Goal: Transaction & Acquisition: Purchase product/service

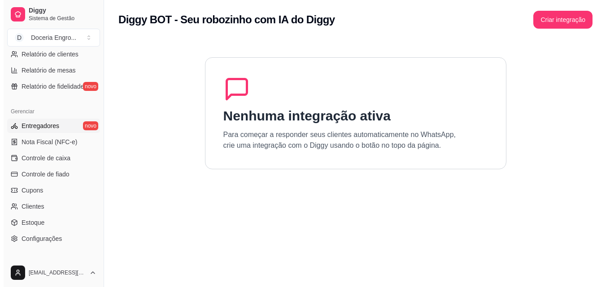
scroll to position [358, 0]
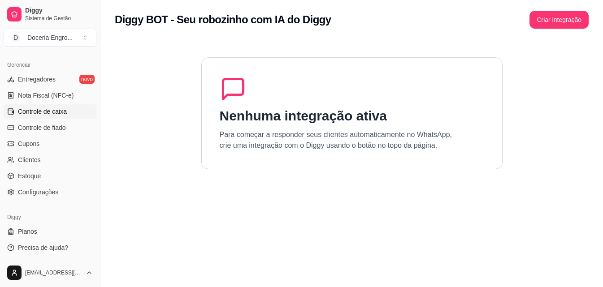
click at [49, 110] on span "Controle de caixa" at bounding box center [42, 111] width 49 height 9
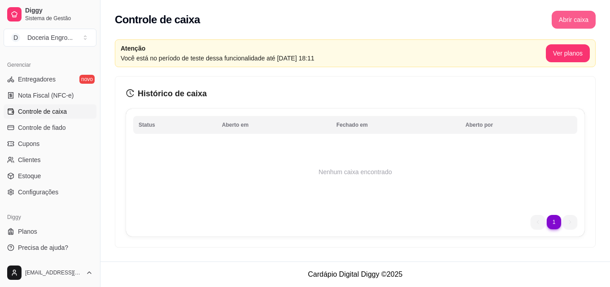
click at [568, 21] on button "Abrir caixa" at bounding box center [573, 20] width 44 height 18
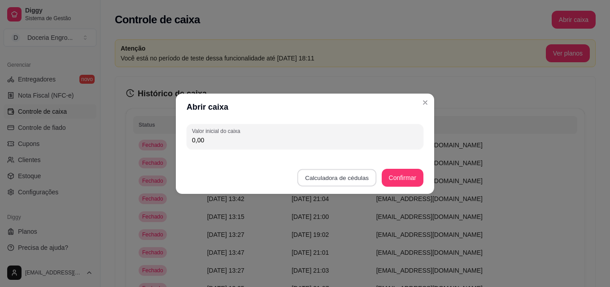
click at [351, 178] on button "Calculadora de cédulas" at bounding box center [336, 177] width 79 height 17
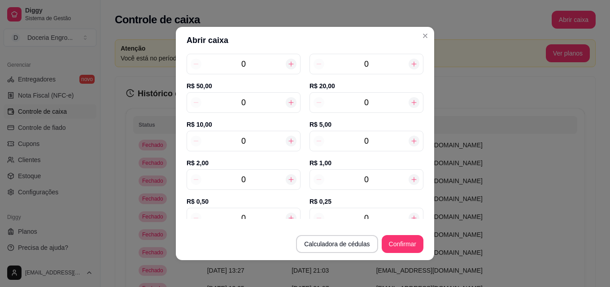
scroll to position [90, 0]
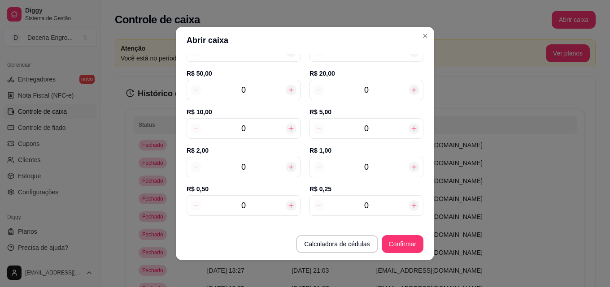
click at [261, 162] on input "0" at bounding box center [243, 167] width 84 height 13
type input "10"
type input "20,00"
type input "10"
click at [367, 87] on input "0" at bounding box center [366, 90] width 84 height 13
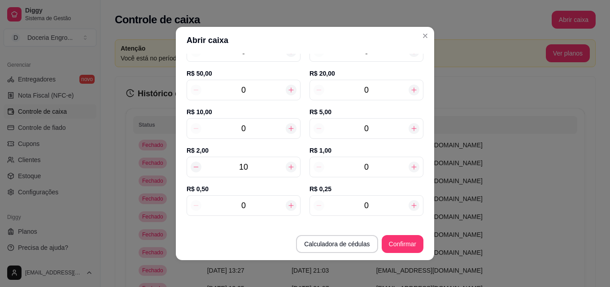
type input "120,00"
type input "5"
click at [374, 128] on input "0" at bounding box center [366, 128] width 84 height 13
type input "7"
type input "155,00"
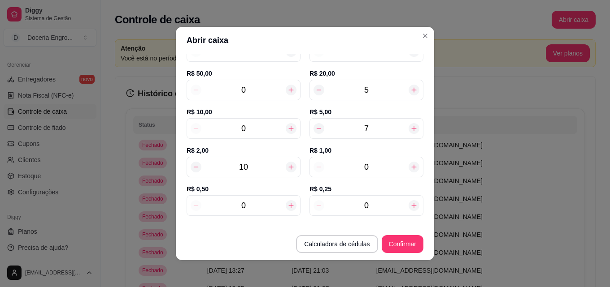
type input "77"
type input "505,00"
type input "7"
type input "155,00"
type input "0"
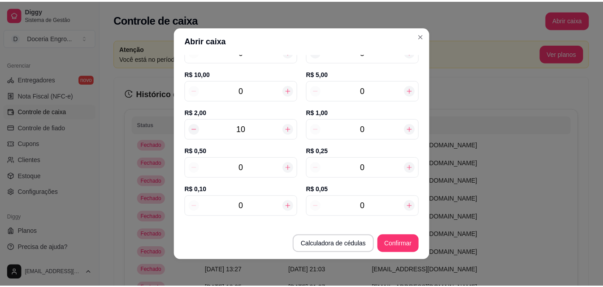
scroll to position [136, 0]
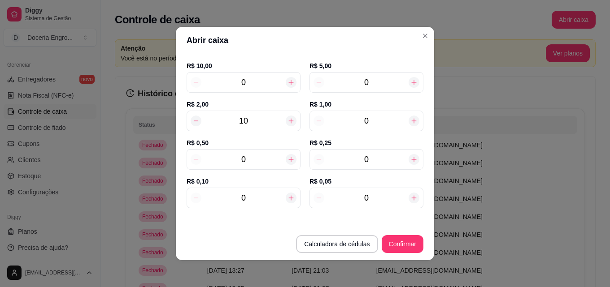
click at [369, 165] on input "0" at bounding box center [366, 159] width 84 height 13
type input "120,25"
type input "19"
type input "124,75"
type input "1"
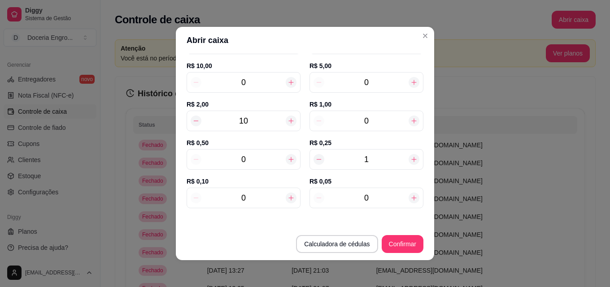
type input "120,25"
type input "10"
type input "122,50"
type input "10"
click at [260, 165] on input "0" at bounding box center [243, 159] width 84 height 13
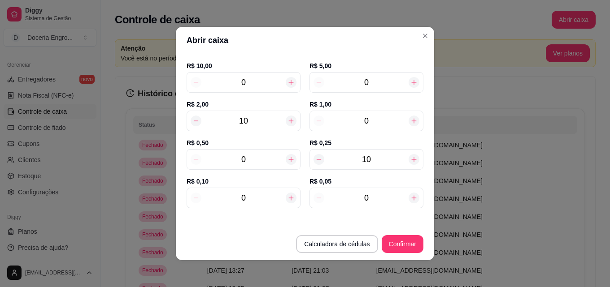
type input "126,00"
type input "7"
click at [402, 242] on button "Confirmar" at bounding box center [402, 244] width 41 height 17
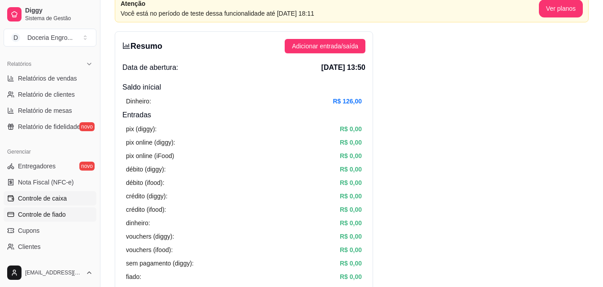
scroll to position [223, 0]
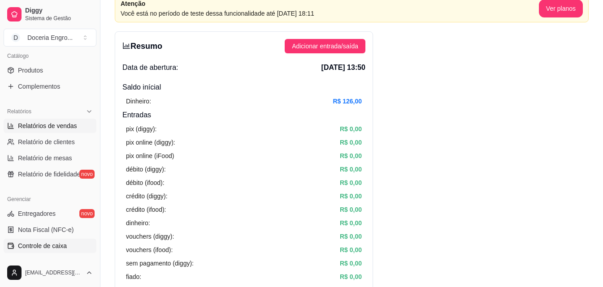
click at [54, 123] on span "Relatórios de vendas" at bounding box center [47, 125] width 59 height 9
select select "ALL"
select select "0"
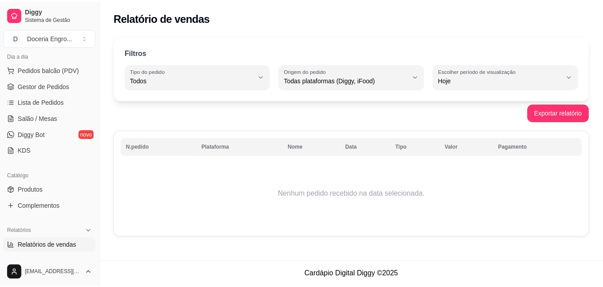
scroll to position [89, 0]
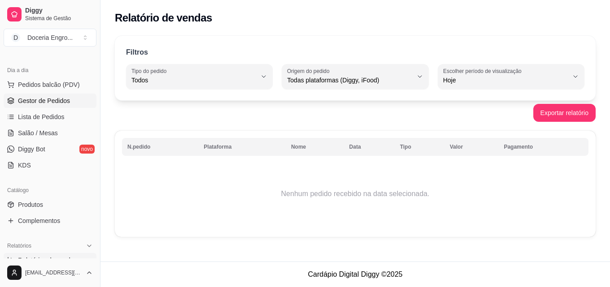
click at [40, 101] on span "Gestor de Pedidos" at bounding box center [44, 100] width 52 height 9
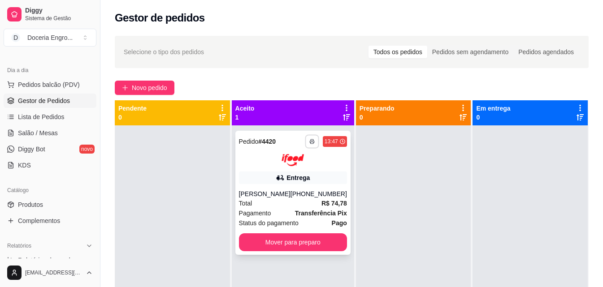
click at [307, 144] on button "button" at bounding box center [312, 141] width 14 height 14
click at [301, 174] on button "IMPRESSORA" at bounding box center [281, 173] width 63 height 14
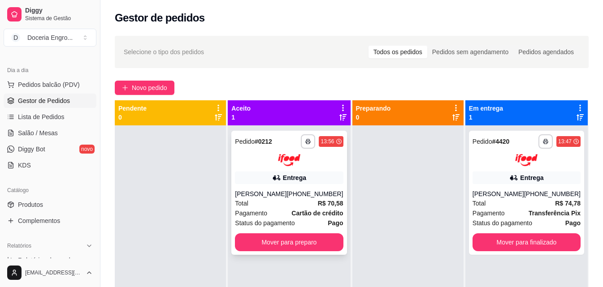
click at [307, 139] on polyline "button" at bounding box center [308, 140] width 3 height 2
click at [308, 140] on icon "button" at bounding box center [308, 141] width 5 height 5
click at [306, 141] on icon "button" at bounding box center [308, 142] width 4 height 2
click at [291, 176] on button "IMPRESSORA" at bounding box center [281, 173] width 65 height 14
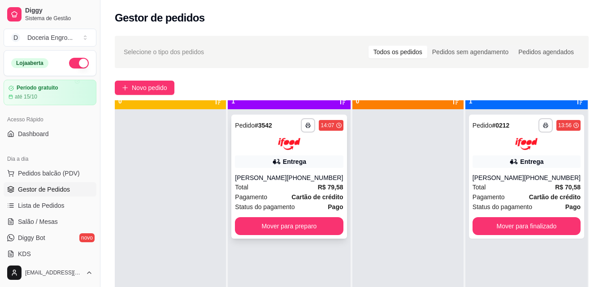
scroll to position [25, 0]
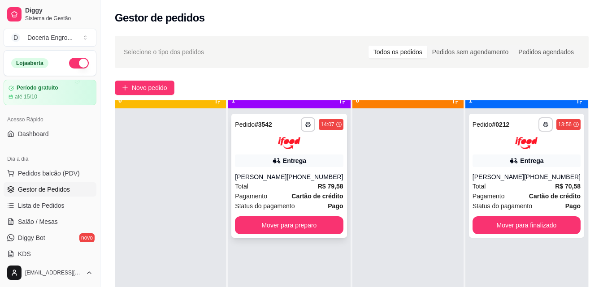
scroll to position [25, 0]
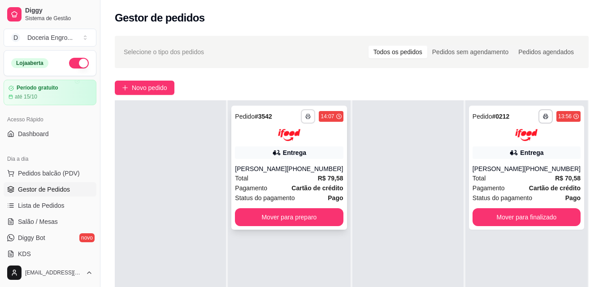
click at [305, 116] on icon "button" at bounding box center [307, 116] width 5 height 5
click at [295, 147] on button "IMPRESSORA" at bounding box center [281, 148] width 65 height 14
click at [291, 95] on div "**********" at bounding box center [351, 214] width 503 height 368
click at [306, 109] on button "button" at bounding box center [308, 116] width 14 height 14
click at [296, 147] on button "IMPRESSORA" at bounding box center [281, 148] width 65 height 14
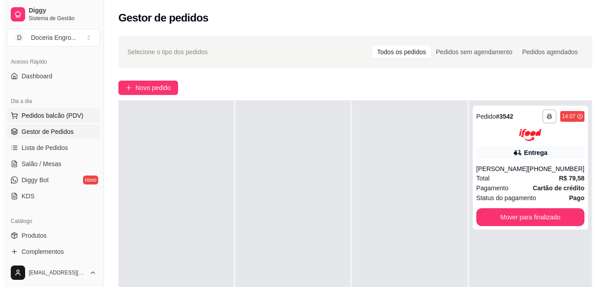
scroll to position [90, 0]
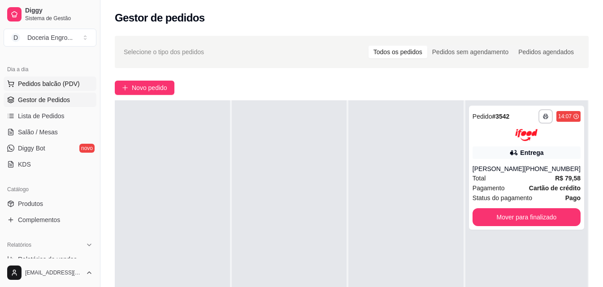
click at [47, 85] on span "Pedidos balcão (PDV)" at bounding box center [49, 83] width 62 height 9
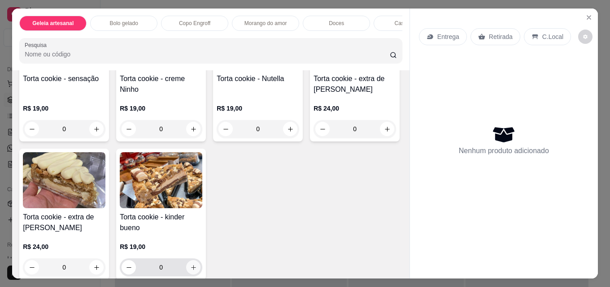
scroll to position [1166, 0]
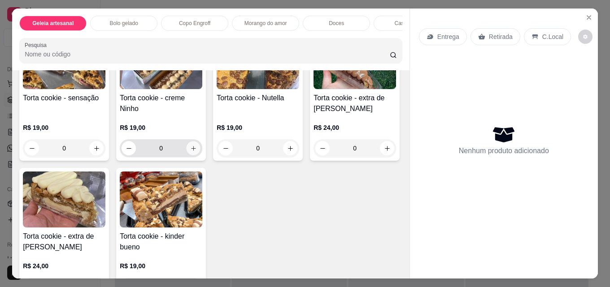
click at [191, 152] on icon "increase-product-quantity" at bounding box center [193, 148] width 7 height 7
type input "1"
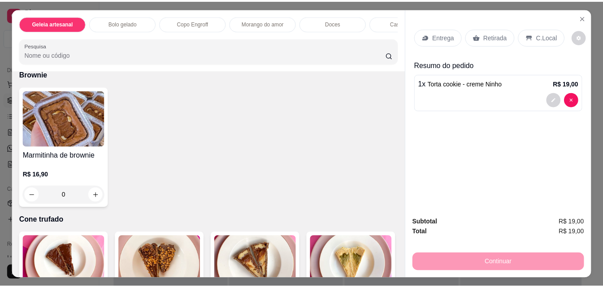
scroll to position [1569, 0]
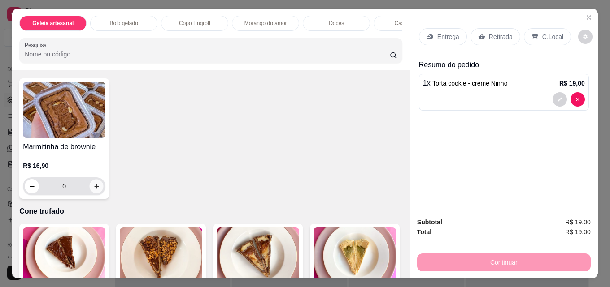
click at [97, 191] on button "increase-product-quantity" at bounding box center [97, 187] width 14 height 14
type input "1"
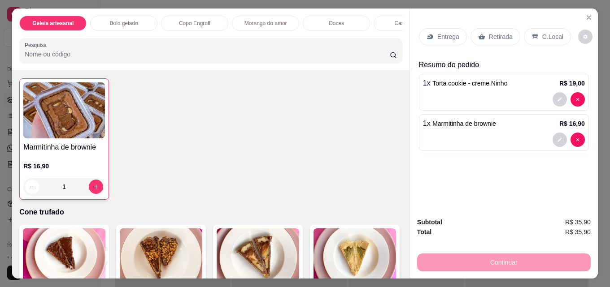
click at [482, 38] on div "Retirada" at bounding box center [495, 36] width 50 height 17
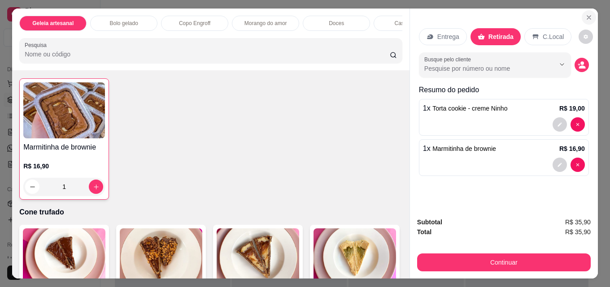
click at [586, 16] on icon "Close" at bounding box center [588, 17] width 7 height 7
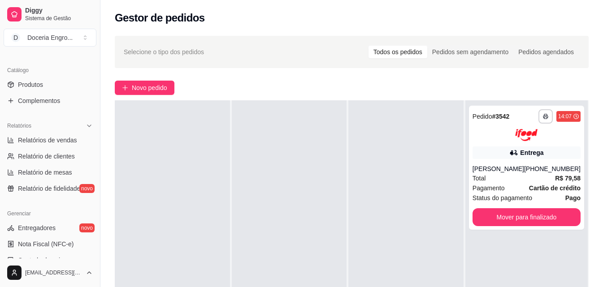
scroll to position [224, 0]
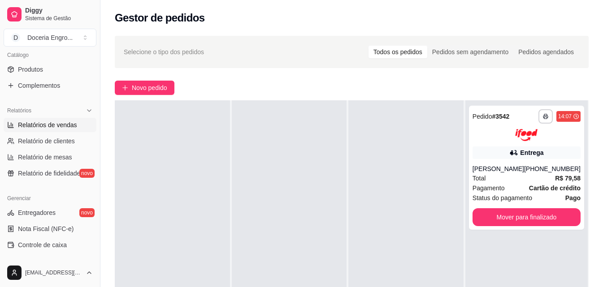
click at [46, 127] on span "Relatórios de vendas" at bounding box center [47, 125] width 59 height 9
select select "ALL"
select select "0"
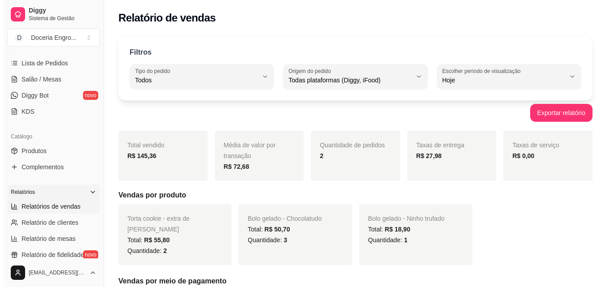
scroll to position [134, 0]
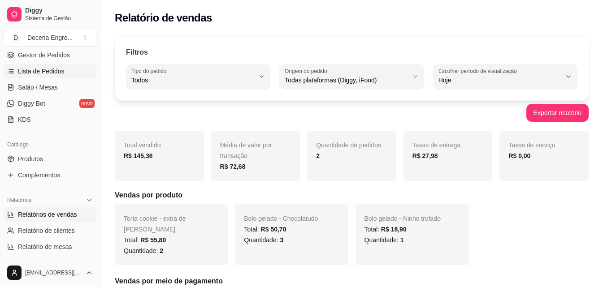
click at [63, 72] on link "Lista de Pedidos" at bounding box center [50, 71] width 93 height 14
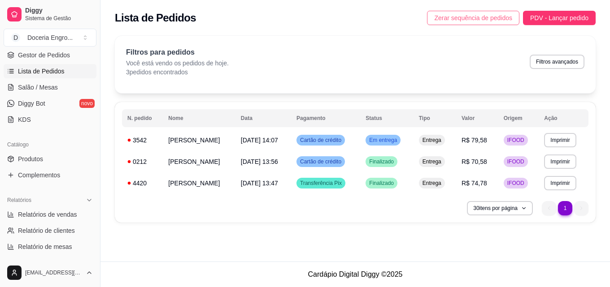
click at [500, 22] on span "Zerar sequência de pedidos" at bounding box center [473, 18] width 78 height 10
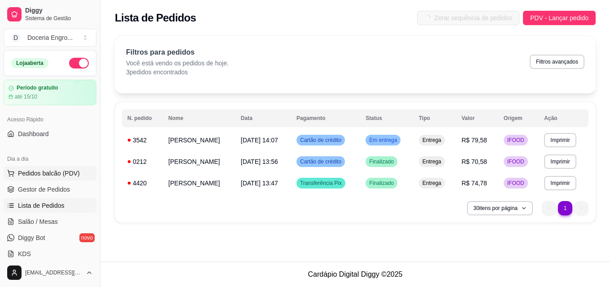
click at [56, 170] on span "Pedidos balcão (PDV)" at bounding box center [49, 173] width 62 height 9
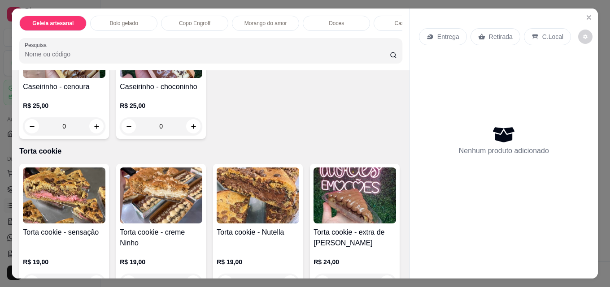
scroll to position [1076, 0]
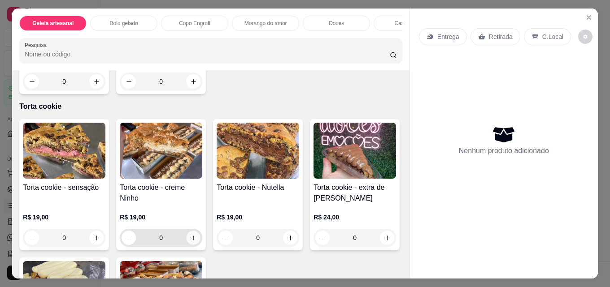
click at [187, 243] on button "increase-product-quantity" at bounding box center [194, 238] width 14 height 14
type input "1"
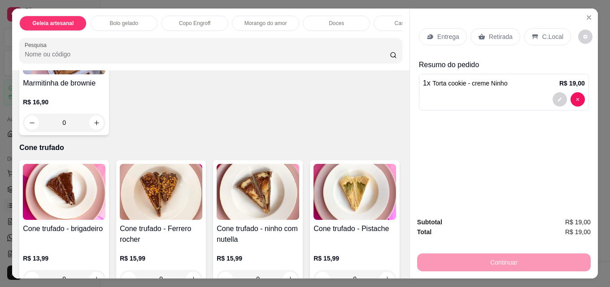
scroll to position [1659, 0]
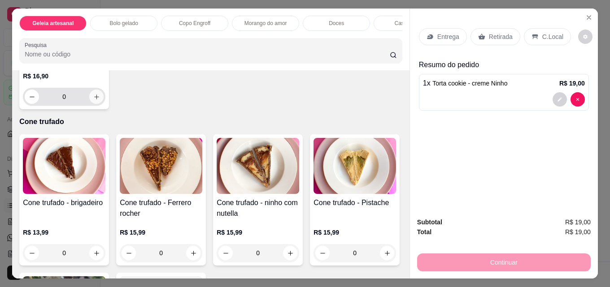
click at [95, 100] on icon "increase-product-quantity" at bounding box center [96, 97] width 7 height 7
type input "1"
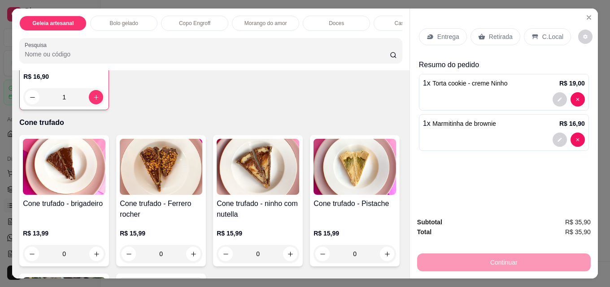
scroll to position [1659, 0]
click at [481, 40] on div "Retirada" at bounding box center [495, 36] width 50 height 17
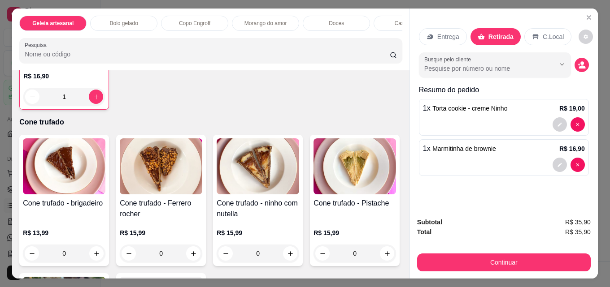
click at [459, 257] on button "Continuar" at bounding box center [504, 263] width 174 height 18
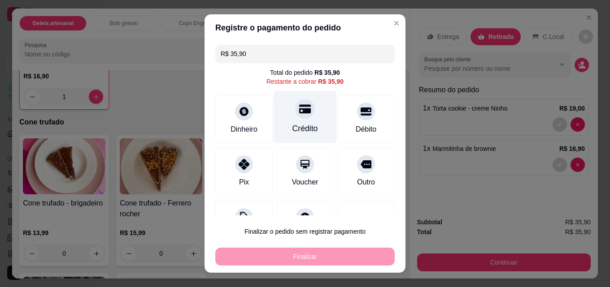
click at [292, 133] on div "Crédito" at bounding box center [305, 129] width 26 height 12
type input "R$ 0,00"
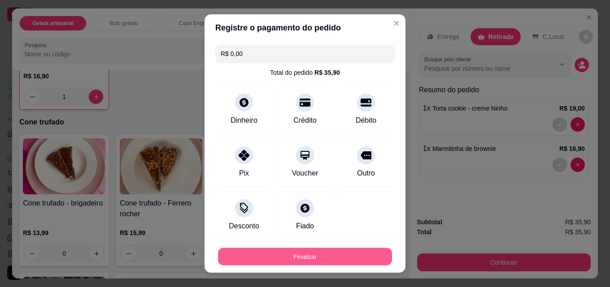
click at [327, 256] on button "Finalizar" at bounding box center [305, 256] width 174 height 17
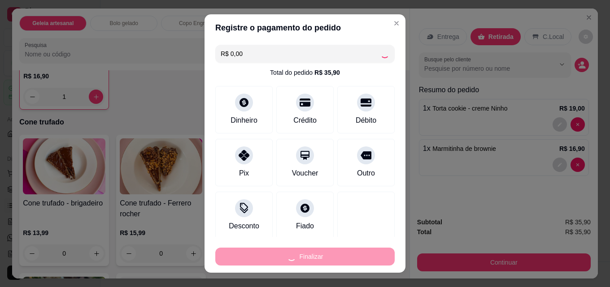
type input "0"
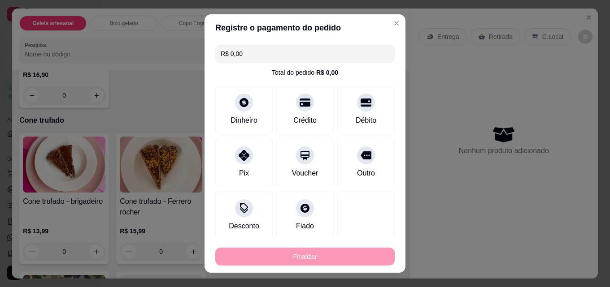
type input "-R$ 35,90"
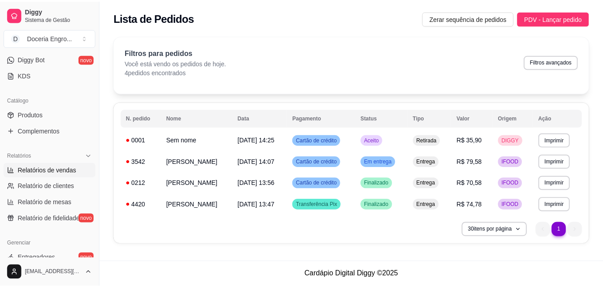
scroll to position [179, 0]
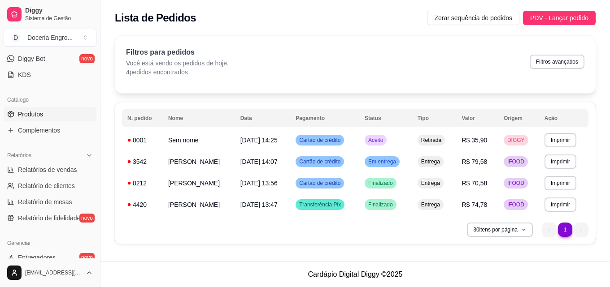
click at [46, 109] on link "Produtos" at bounding box center [50, 114] width 93 height 14
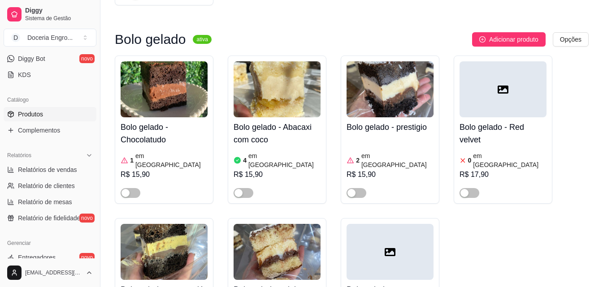
scroll to position [269, 0]
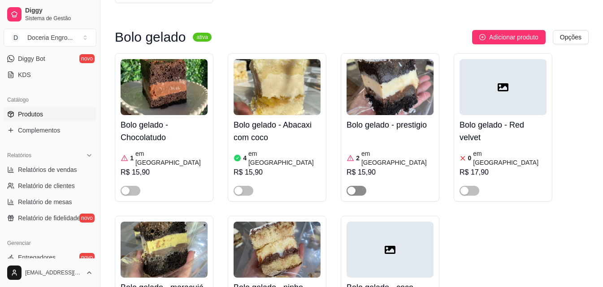
click at [355, 187] on div "button" at bounding box center [351, 191] width 8 height 8
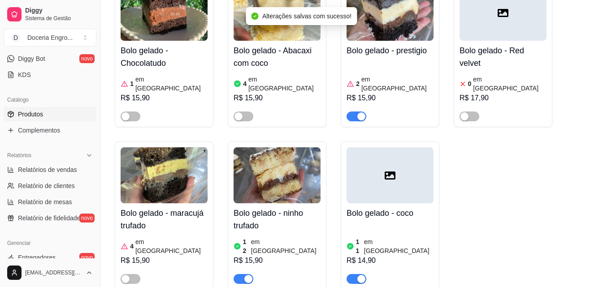
scroll to position [359, 0]
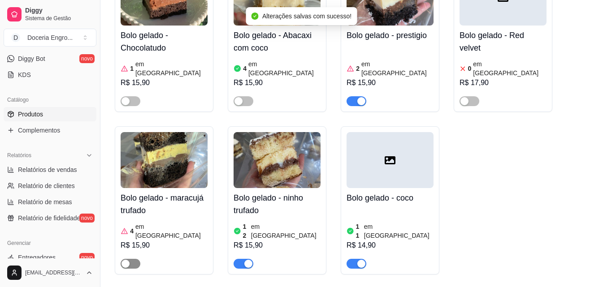
click at [130, 259] on span "button" at bounding box center [131, 264] width 20 height 10
click at [122, 97] on div "button" at bounding box center [125, 101] width 8 height 8
click at [155, 60] on article "em estoque" at bounding box center [171, 69] width 72 height 18
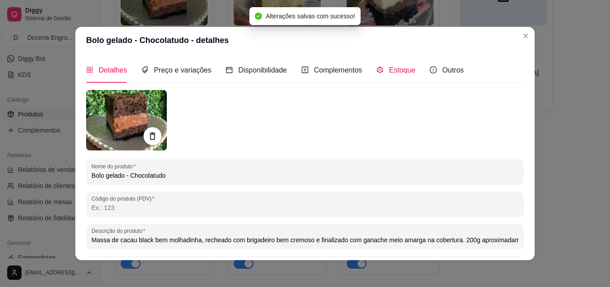
click at [389, 69] on span "Estoque" at bounding box center [402, 70] width 26 height 8
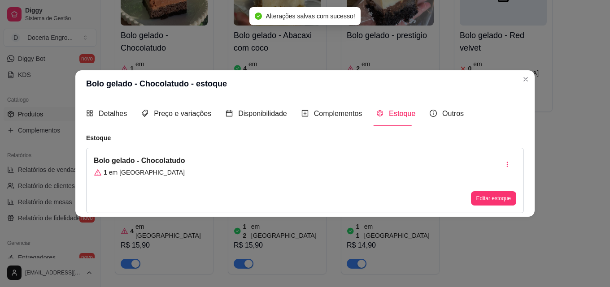
click at [490, 193] on button "Editar estoque" at bounding box center [493, 198] width 45 height 14
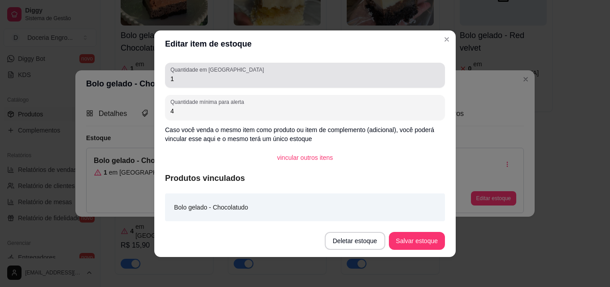
click at [221, 78] on input "1" at bounding box center [304, 78] width 269 height 9
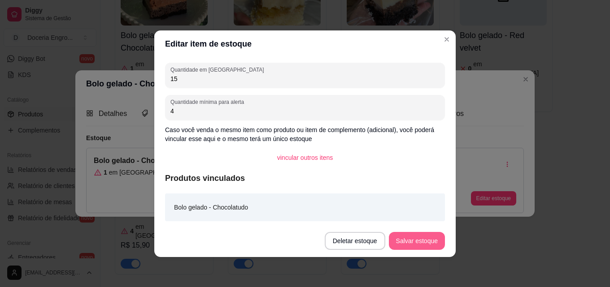
type input "15"
click at [409, 239] on button "Salvar estoque" at bounding box center [417, 241] width 56 height 18
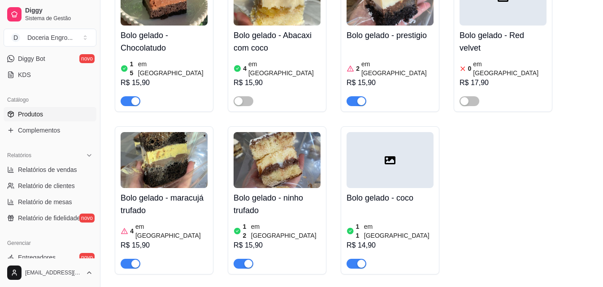
click at [391, 78] on div "R$ 15,90" at bounding box center [390, 83] width 87 height 11
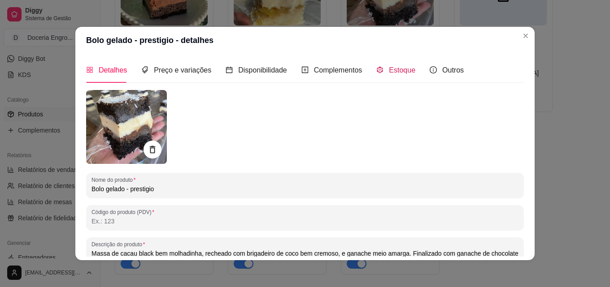
drag, startPoint x: 390, startPoint y: 74, endPoint x: 380, endPoint y: 101, distance: 29.3
click at [390, 73] on span "Estoque" at bounding box center [402, 70] width 26 height 8
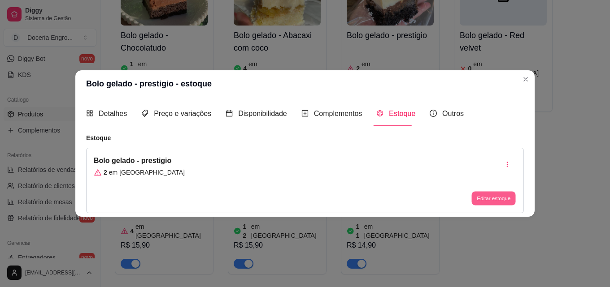
click at [486, 196] on button "Editar estoque" at bounding box center [493, 199] width 44 height 14
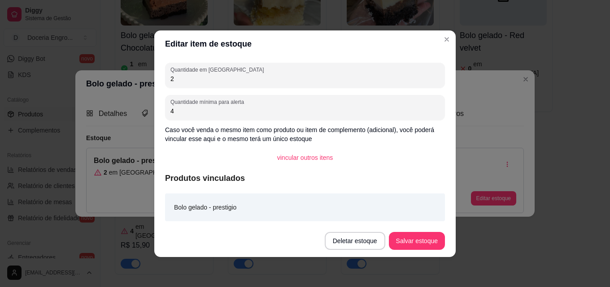
drag, startPoint x: 196, startPoint y: 82, endPoint x: 156, endPoint y: 83, distance: 39.5
click at [156, 83] on div "Quantidade em estoque 2 Quantidade mínima para alerta 4 Caso você venda o mesmo…" at bounding box center [304, 141] width 301 height 168
type input "15"
click at [431, 237] on button "Salvar estoque" at bounding box center [416, 240] width 55 height 17
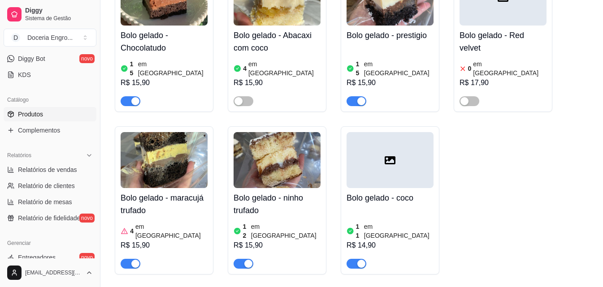
click at [150, 240] on div "R$ 15,90" at bounding box center [164, 245] width 87 height 11
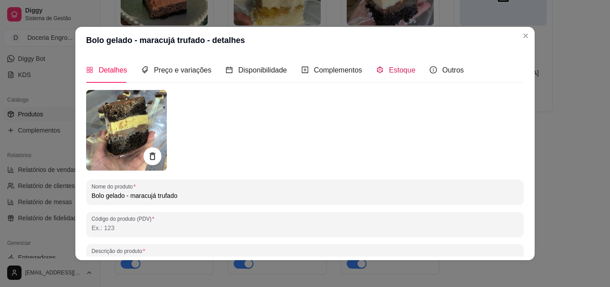
drag, startPoint x: 378, startPoint y: 73, endPoint x: 374, endPoint y: 78, distance: 6.0
click at [378, 72] on div "Estoque" at bounding box center [395, 70] width 39 height 11
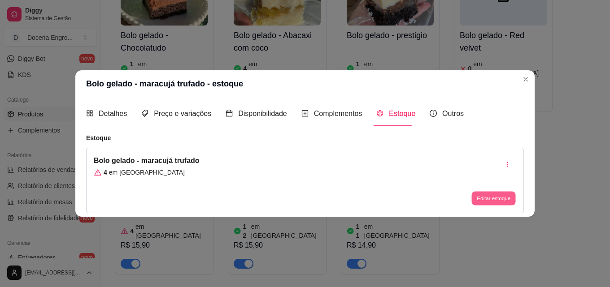
click at [495, 197] on button "Editar estoque" at bounding box center [493, 199] width 44 height 14
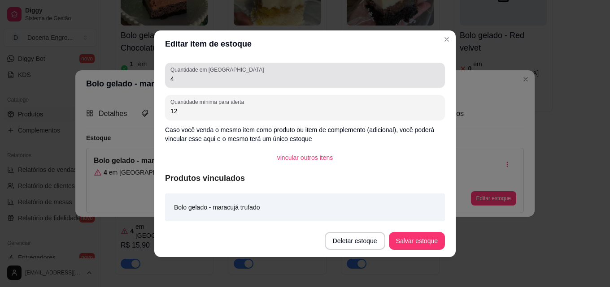
click at [178, 86] on div "Quantidade em estoque 4" at bounding box center [305, 75] width 280 height 25
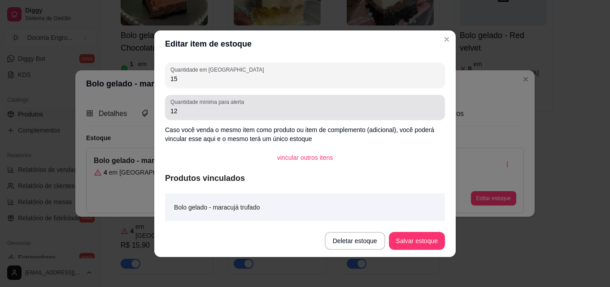
type input "15"
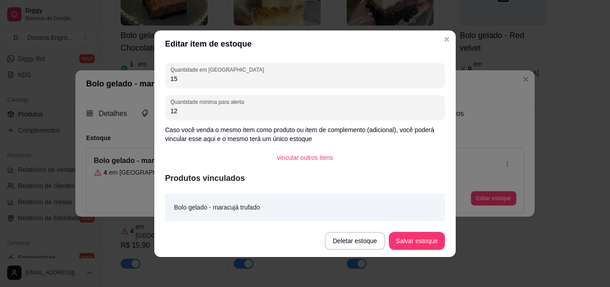
drag, startPoint x: 187, startPoint y: 107, endPoint x: 156, endPoint y: 106, distance: 31.4
click at [156, 106] on div "Quantidade em estoque 15 Quantidade mínima para alerta 12 Caso você venda o mes…" at bounding box center [304, 141] width 301 height 168
type input "4"
click at [413, 235] on button "Salvar estoque" at bounding box center [417, 241] width 56 height 18
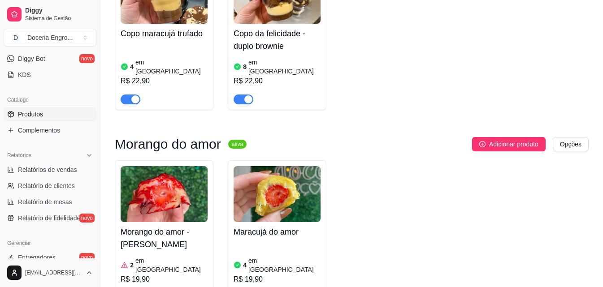
scroll to position [897, 0]
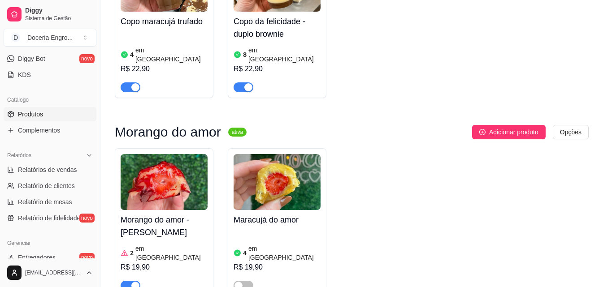
click at [136, 282] on div "button" at bounding box center [135, 286] width 8 height 8
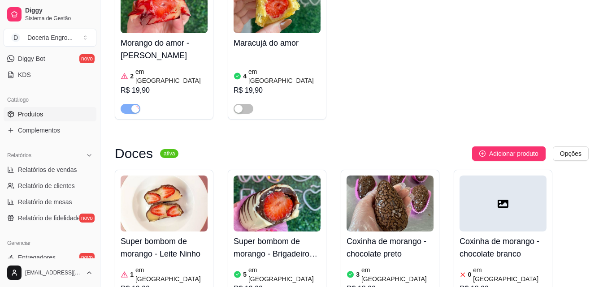
scroll to position [1076, 0]
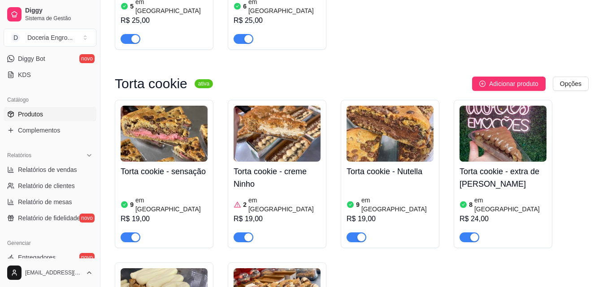
scroll to position [1569, 0]
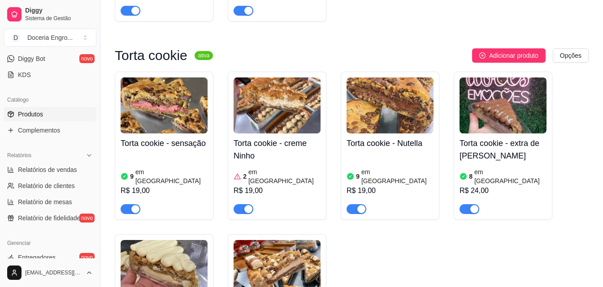
click at [273, 166] on div "2 em estoque R$ 19,00" at bounding box center [277, 190] width 87 height 48
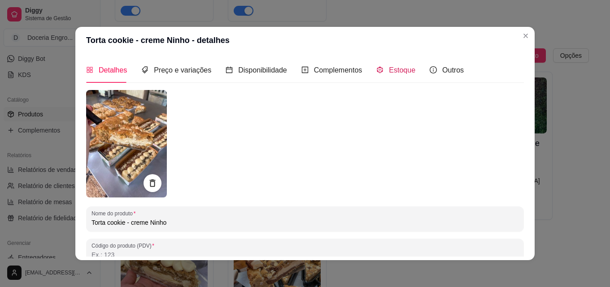
click at [389, 69] on span "Estoque" at bounding box center [402, 70] width 26 height 8
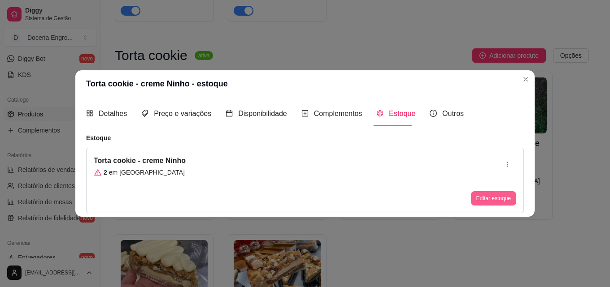
click at [489, 197] on button "Editar estoque" at bounding box center [493, 198] width 45 height 14
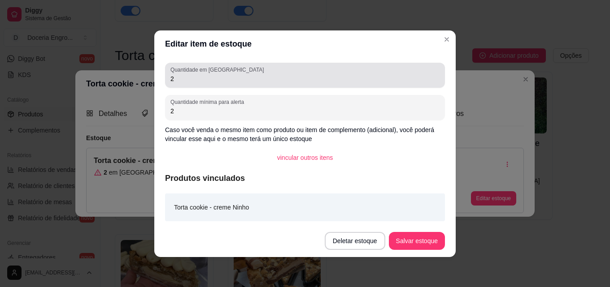
click at [200, 84] on div "Quantidade em estoque 2" at bounding box center [305, 75] width 280 height 25
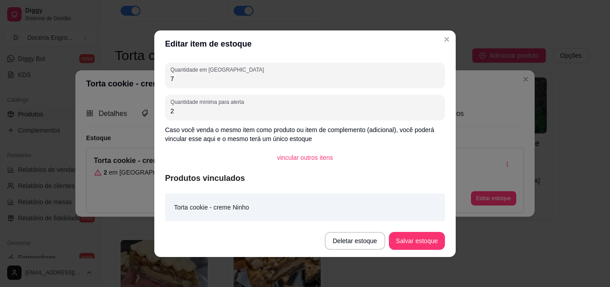
type input "7"
click at [429, 249] on button "Salvar estoque" at bounding box center [416, 240] width 55 height 17
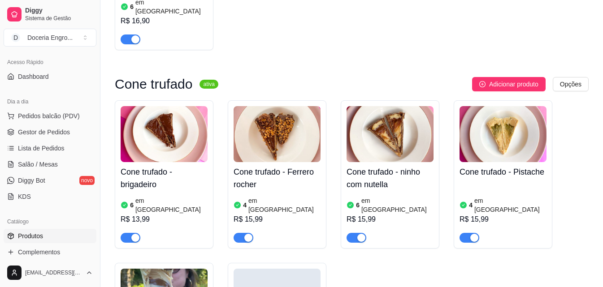
scroll to position [45, 0]
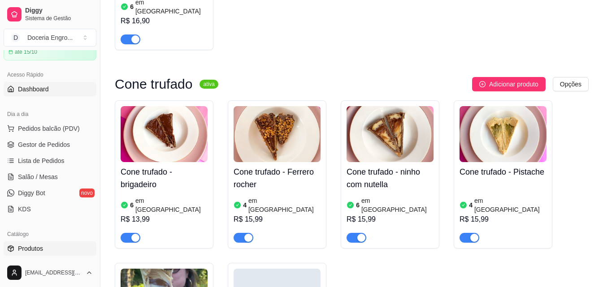
click at [51, 94] on link "Dashboard" at bounding box center [50, 89] width 93 height 14
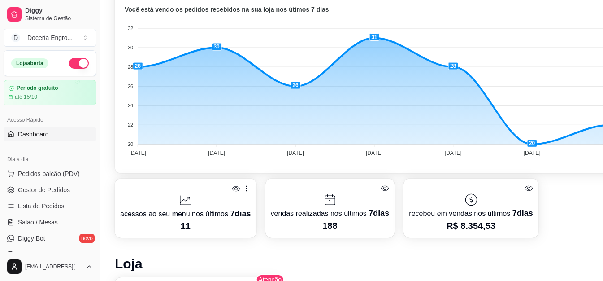
click at [108, 150] on div "Em alta Diggy para Entregadores Facilite a gestão de entregadores e seus pedido…" at bounding box center [374, 168] width 548 height 731
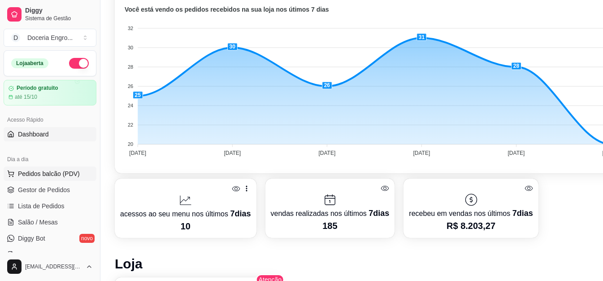
click at [48, 169] on button "Pedidos balcão (PDV)" at bounding box center [50, 173] width 93 height 14
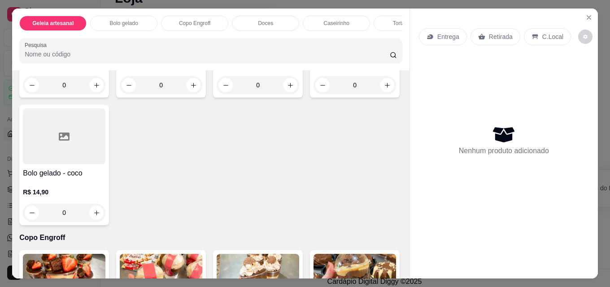
scroll to position [269, 0]
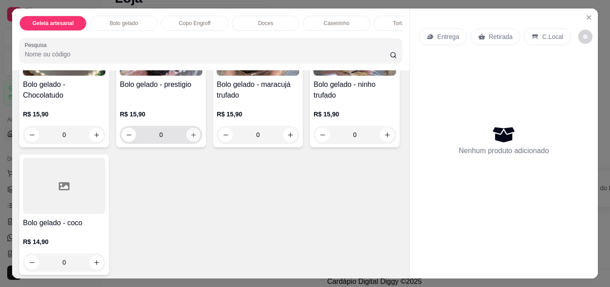
click at [193, 138] on icon "increase-product-quantity" at bounding box center [193, 135] width 7 height 7
type input "1"
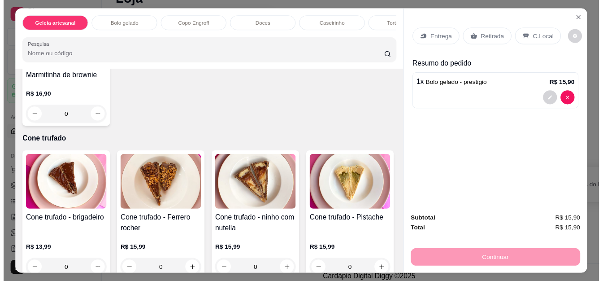
scroll to position [1659, 0]
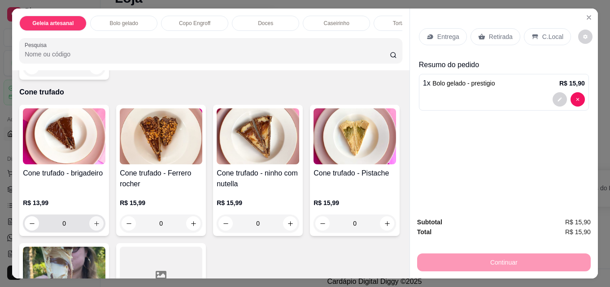
click at [96, 227] on icon "increase-product-quantity" at bounding box center [96, 224] width 7 height 7
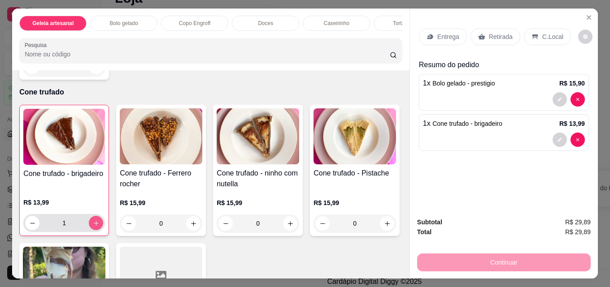
click at [96, 227] on icon "increase-product-quantity" at bounding box center [96, 223] width 7 height 7
type input "2"
click at [489, 37] on p "Retirada" at bounding box center [501, 36] width 24 height 9
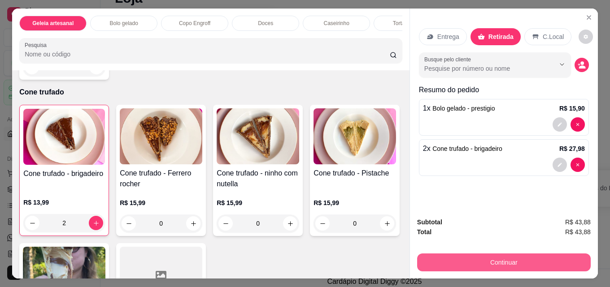
click at [475, 259] on button "Continuar" at bounding box center [504, 263] width 174 height 18
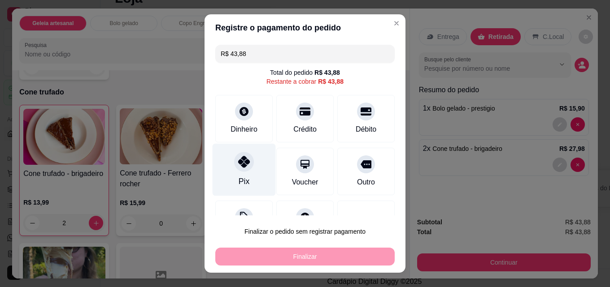
click at [243, 165] on icon at bounding box center [244, 162] width 12 height 12
type input "R$ 0,00"
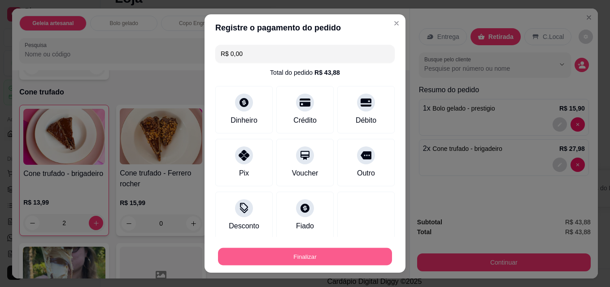
click at [298, 254] on button "Finalizar" at bounding box center [305, 256] width 174 height 17
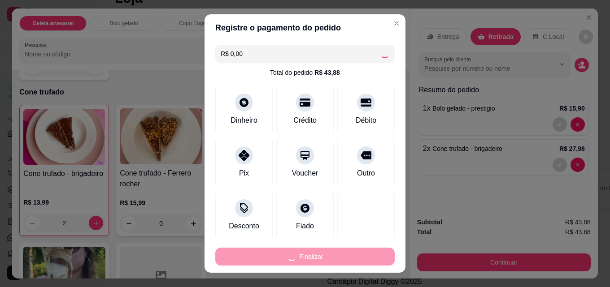
type input "0"
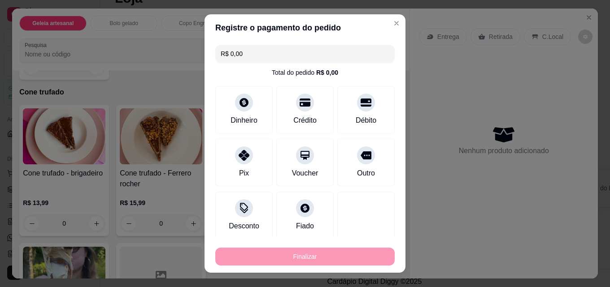
type input "-R$ 43,88"
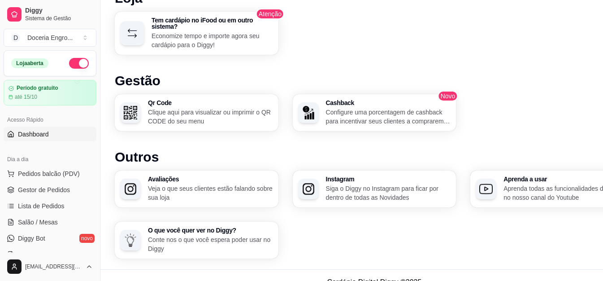
click at [304, 243] on div "Avaliações Veja o que seus clientes estão falando sobre sua loja Instagram Siga…" at bounding box center [374, 214] width 519 height 88
click at [49, 190] on span "Gestor de Pedidos" at bounding box center [44, 189] width 52 height 9
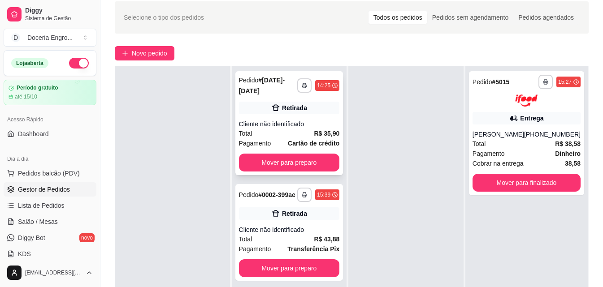
scroll to position [45, 0]
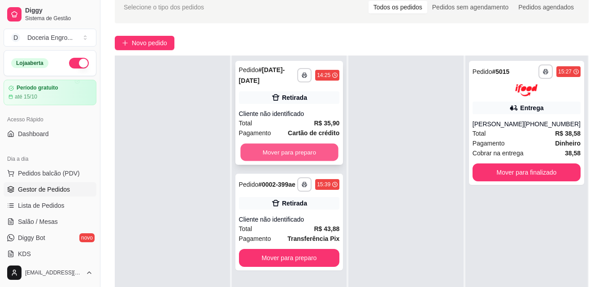
click at [298, 145] on button "Mover para preparo" at bounding box center [289, 152] width 98 height 17
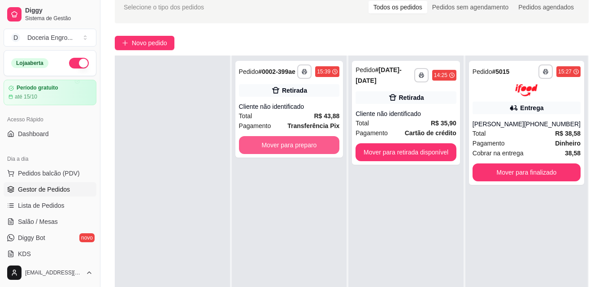
click at [298, 145] on button "Mover para preparo" at bounding box center [289, 145] width 101 height 18
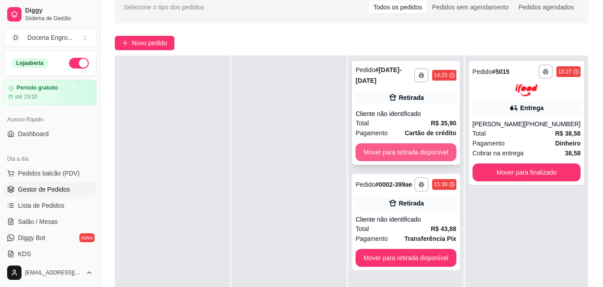
click at [382, 143] on button "Mover para retirada disponível" at bounding box center [406, 152] width 101 height 18
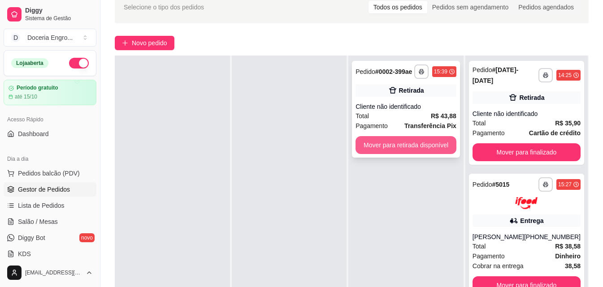
click at [404, 148] on button "Mover para retirada disponível" at bounding box center [406, 145] width 101 height 18
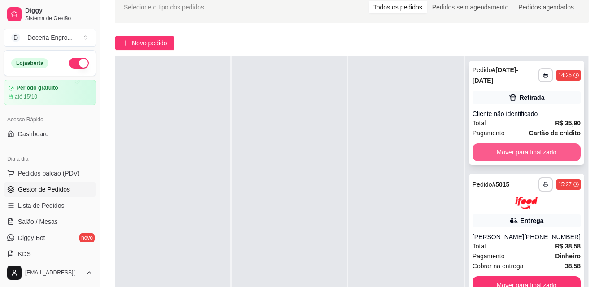
click at [497, 155] on button "Mover para finalizado" at bounding box center [527, 152] width 108 height 18
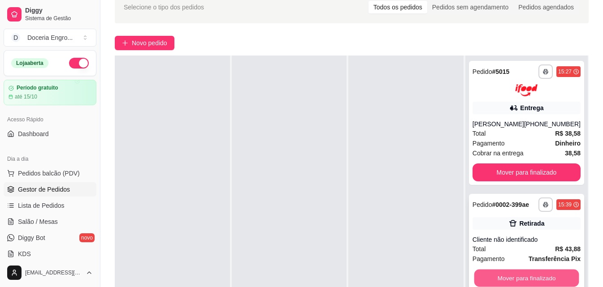
click at [514, 275] on button "Mover para finalizado" at bounding box center [526, 277] width 105 height 17
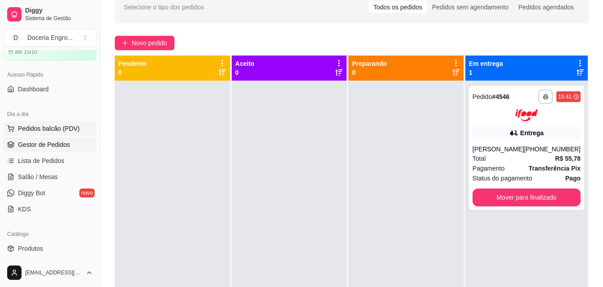
click at [44, 128] on span "Pedidos balcão (PDV)" at bounding box center [49, 128] width 62 height 9
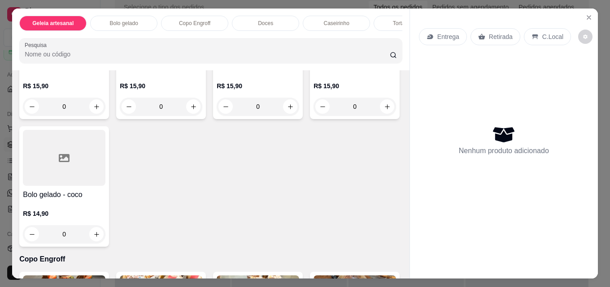
scroll to position [269, 0]
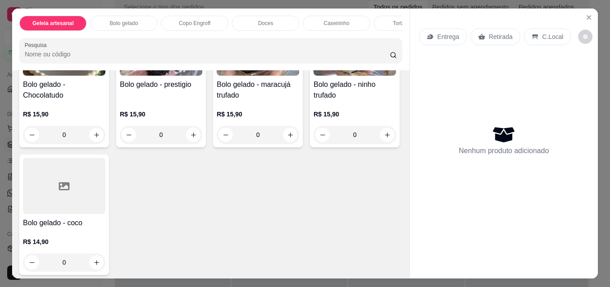
click at [242, 164] on div "Bolo gelado - Chocolatudo R$ 15,90 0 Bolo gelado - prestigio R$ 15,90 0 Bolo ge…" at bounding box center [210, 145] width 383 height 259
click at [269, 211] on div "Bolo gelado - Chocolatudo R$ 15,90 0 Bolo gelado - prestigio R$ 15,90 0 Bolo ge…" at bounding box center [210, 145] width 383 height 259
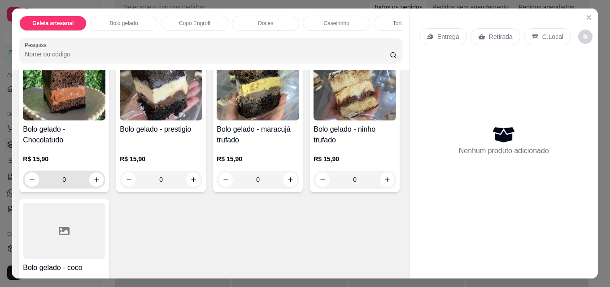
click at [99, 182] on button "increase-product-quantity" at bounding box center [96, 180] width 14 height 14
type input "1"
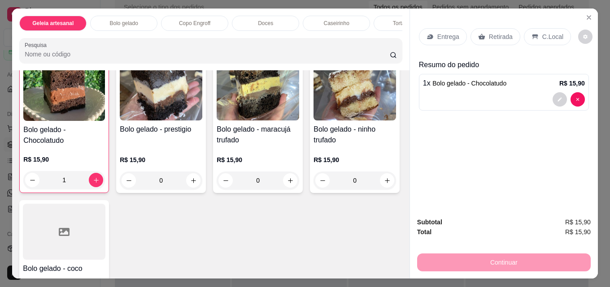
scroll to position [225, 0]
click at [290, 182] on icon "increase-product-quantity" at bounding box center [290, 180] width 7 height 7
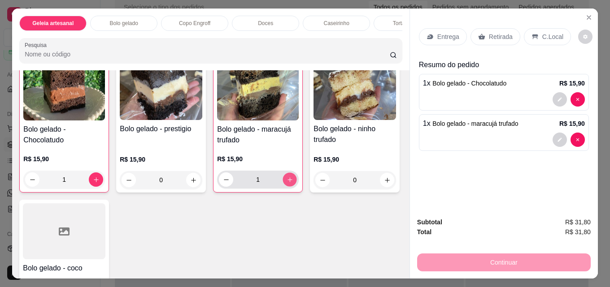
click at [290, 182] on button "increase-product-quantity" at bounding box center [290, 180] width 14 height 14
type input "2"
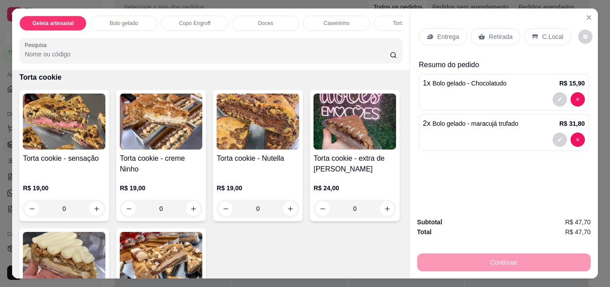
scroll to position [1121, 0]
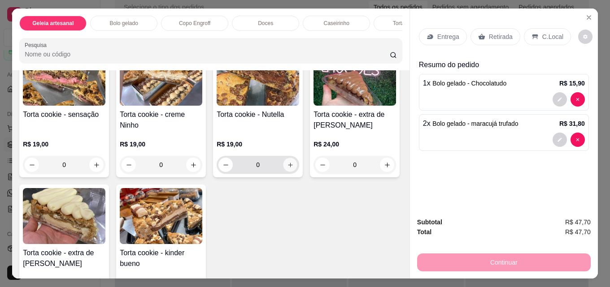
click at [291, 172] on button "increase-product-quantity" at bounding box center [290, 165] width 14 height 14
type input "1"
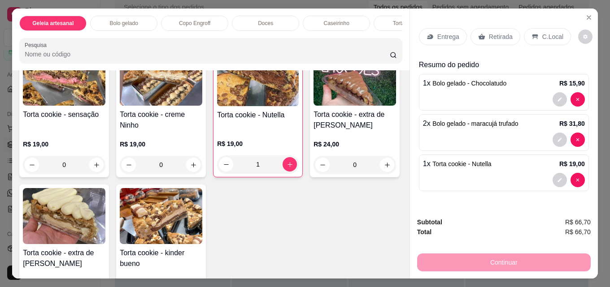
click at [489, 36] on p "Retirada" at bounding box center [501, 36] width 24 height 9
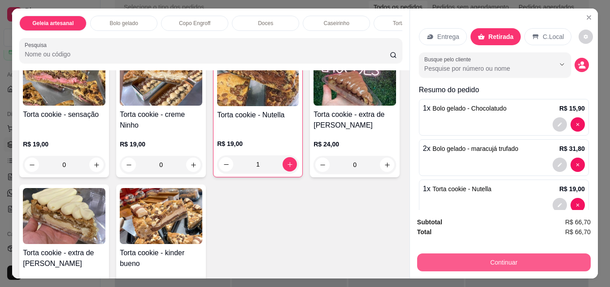
click at [495, 264] on button "Continuar" at bounding box center [504, 263] width 174 height 18
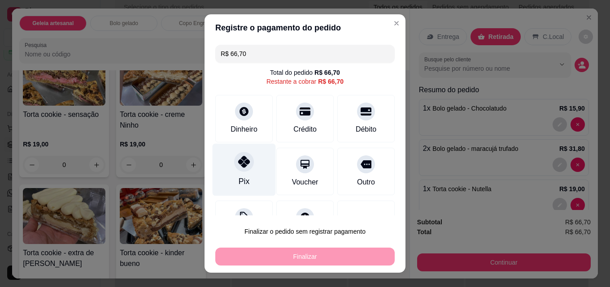
click at [243, 190] on div "Pix" at bounding box center [244, 170] width 63 height 52
type input "R$ 0,00"
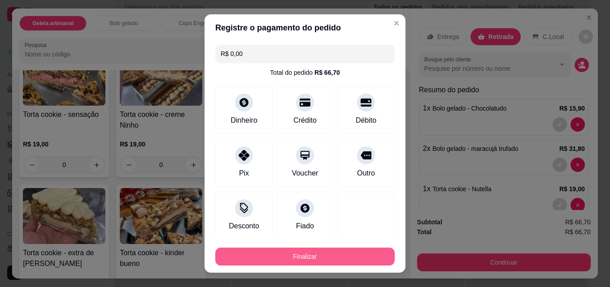
click at [282, 258] on button "Finalizar" at bounding box center [304, 257] width 179 height 18
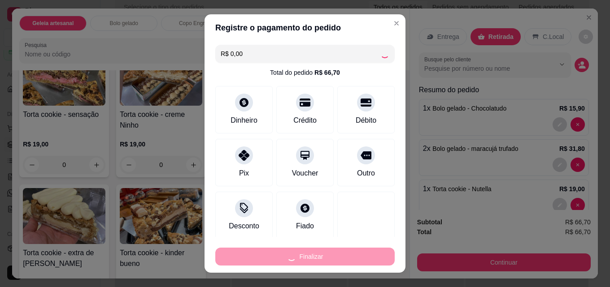
type input "0"
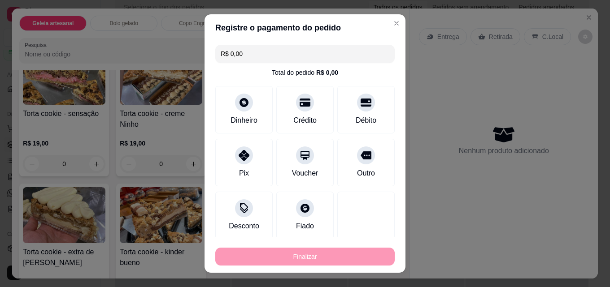
type input "-R$ 66,70"
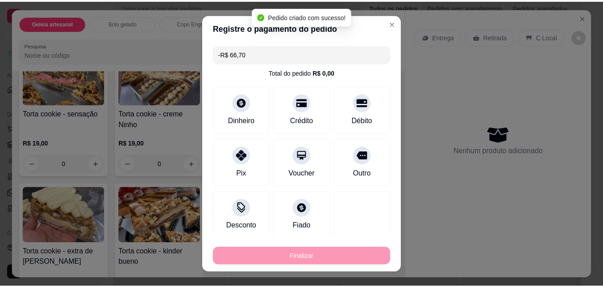
scroll to position [1120, 0]
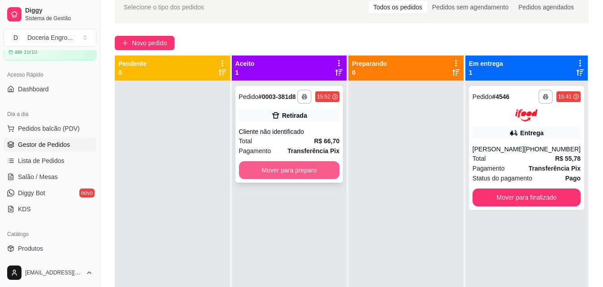
click at [291, 172] on button "Mover para preparo" at bounding box center [289, 170] width 101 height 18
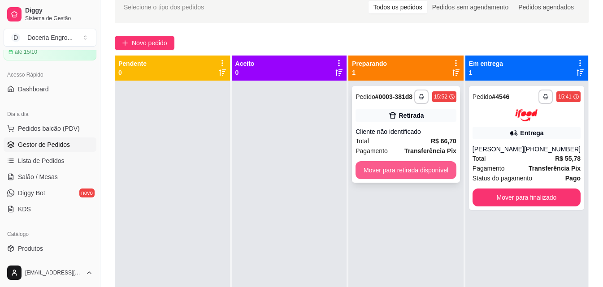
click at [417, 175] on button "Mover para retirada disponível" at bounding box center [406, 170] width 101 height 18
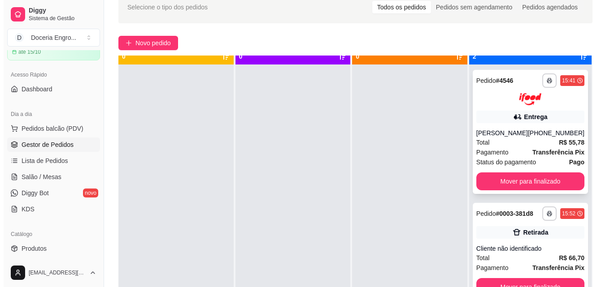
scroll to position [25, 0]
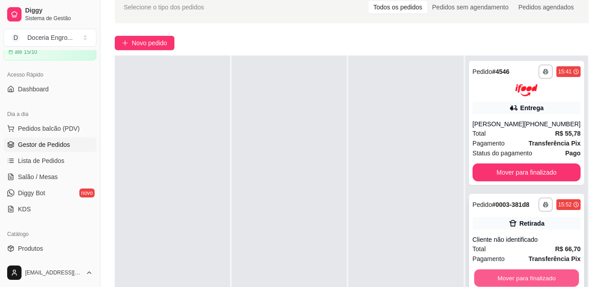
click at [502, 283] on button "Mover para finalizado" at bounding box center [526, 277] width 105 height 17
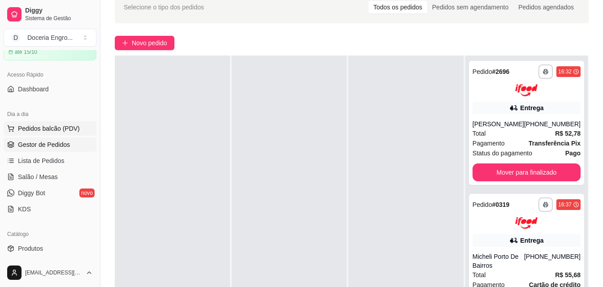
click at [60, 132] on span "Pedidos balcão (PDV)" at bounding box center [49, 128] width 62 height 9
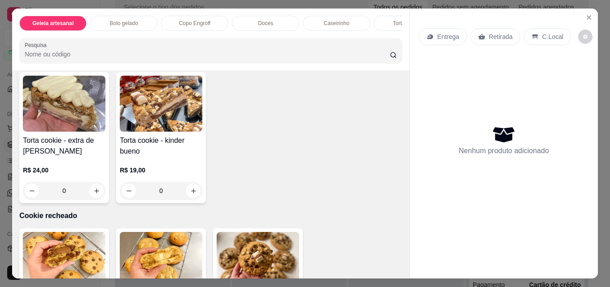
scroll to position [1300, 0]
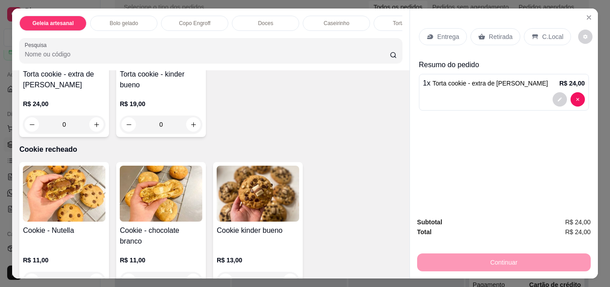
scroll to position [1301, 0]
type input "2"
drag, startPoint x: 480, startPoint y: 32, endPoint x: 503, endPoint y: 235, distance: 204.3
click at [481, 33] on icon at bounding box center [481, 36] width 7 height 7
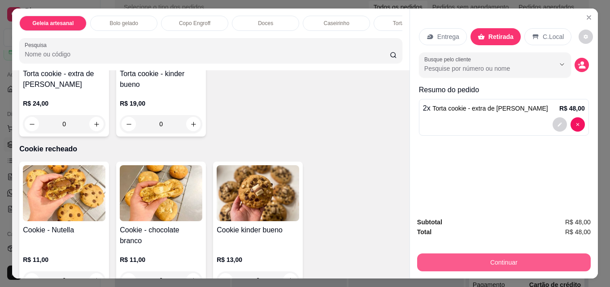
click at [485, 257] on button "Continuar" at bounding box center [504, 263] width 174 height 18
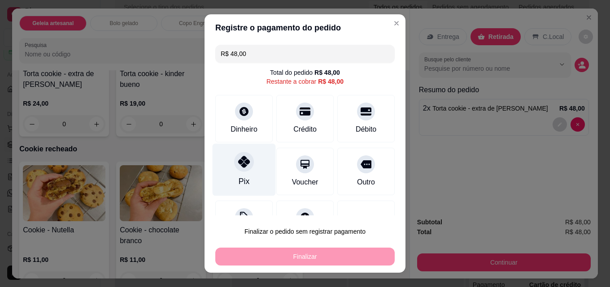
click at [249, 173] on div "Pix" at bounding box center [244, 170] width 63 height 52
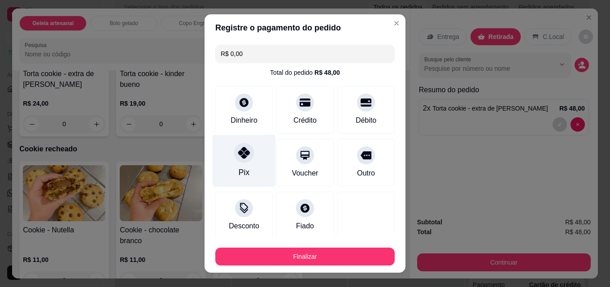
type input "R$ 0,00"
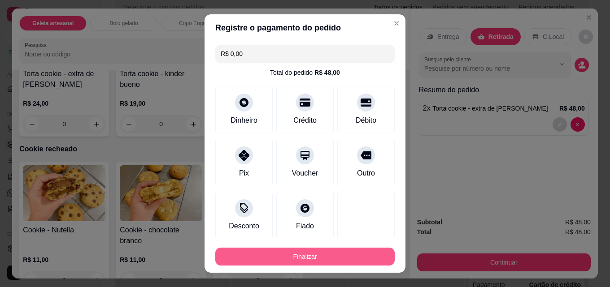
click at [281, 257] on button "Finalizar" at bounding box center [304, 257] width 179 height 18
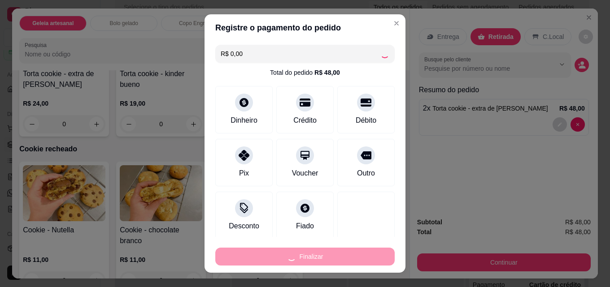
type input "0"
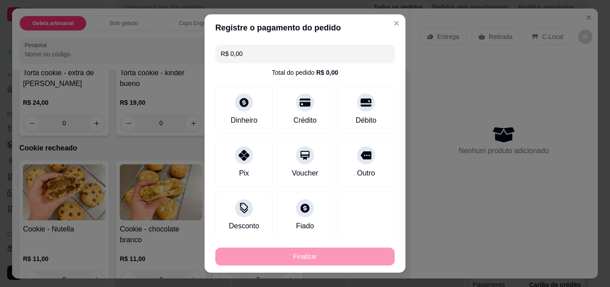
type input "-R$ 48,00"
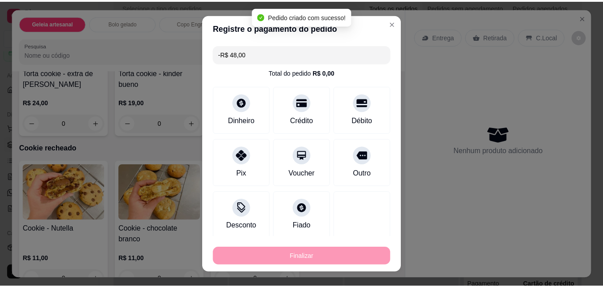
scroll to position [1300, 0]
